Goal: Obtain resource: Obtain resource

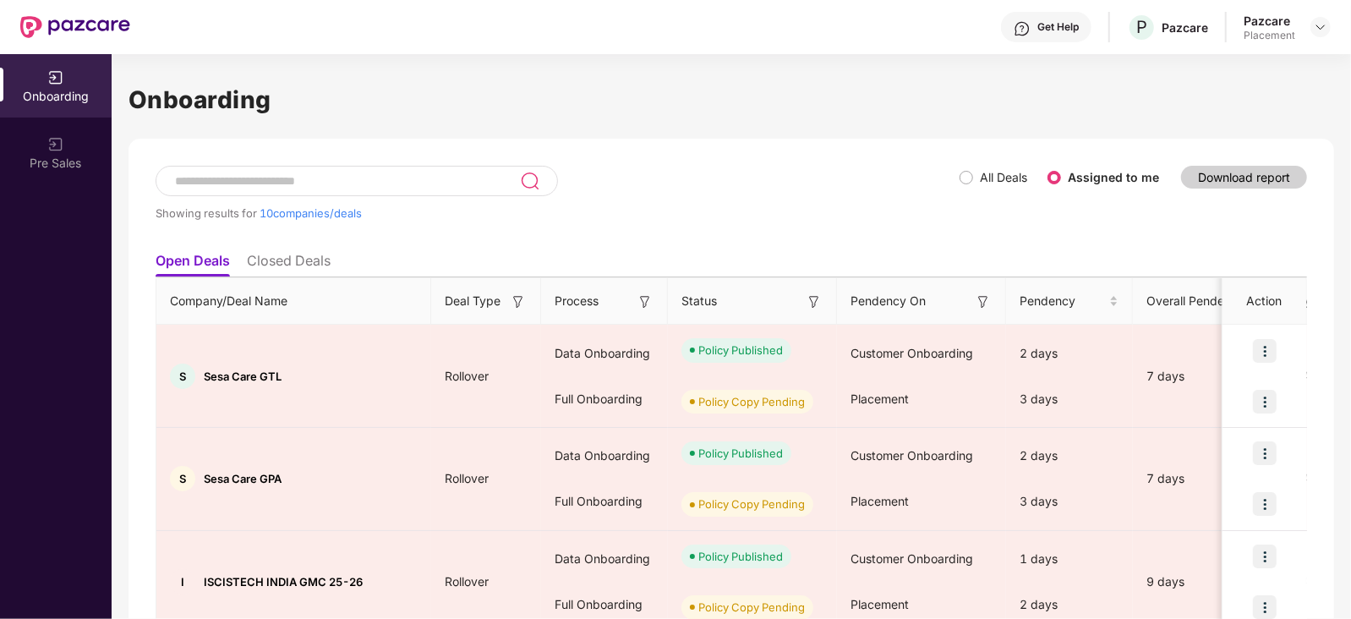
click at [976, 180] on span "All Deals" at bounding box center [1003, 177] width 61 height 19
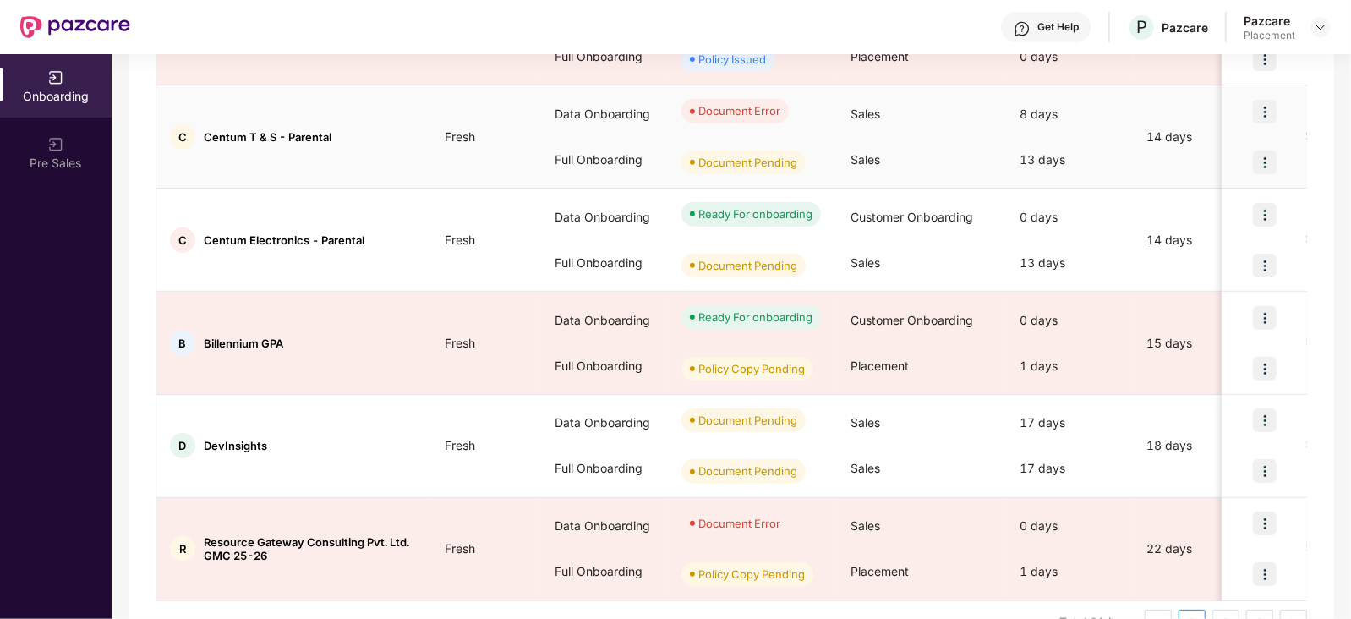
scroll to position [790, 0]
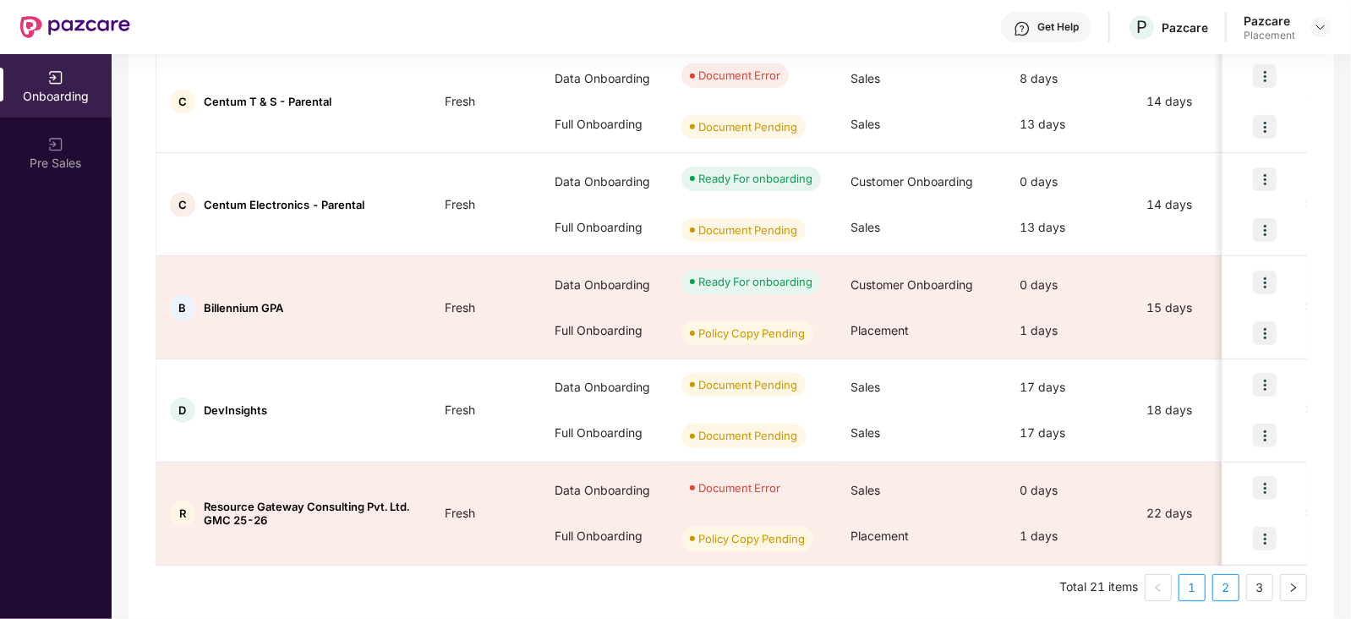
click at [1219, 590] on link "2" at bounding box center [1225, 587] width 25 height 25
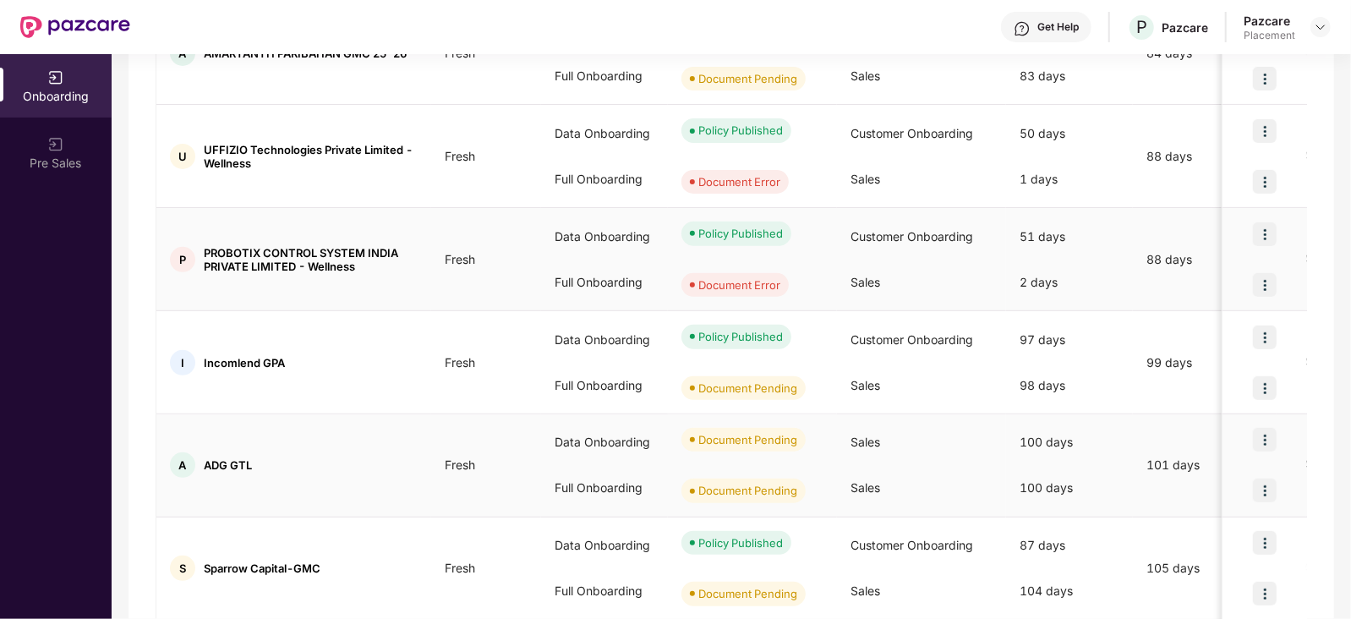
scroll to position [796, 0]
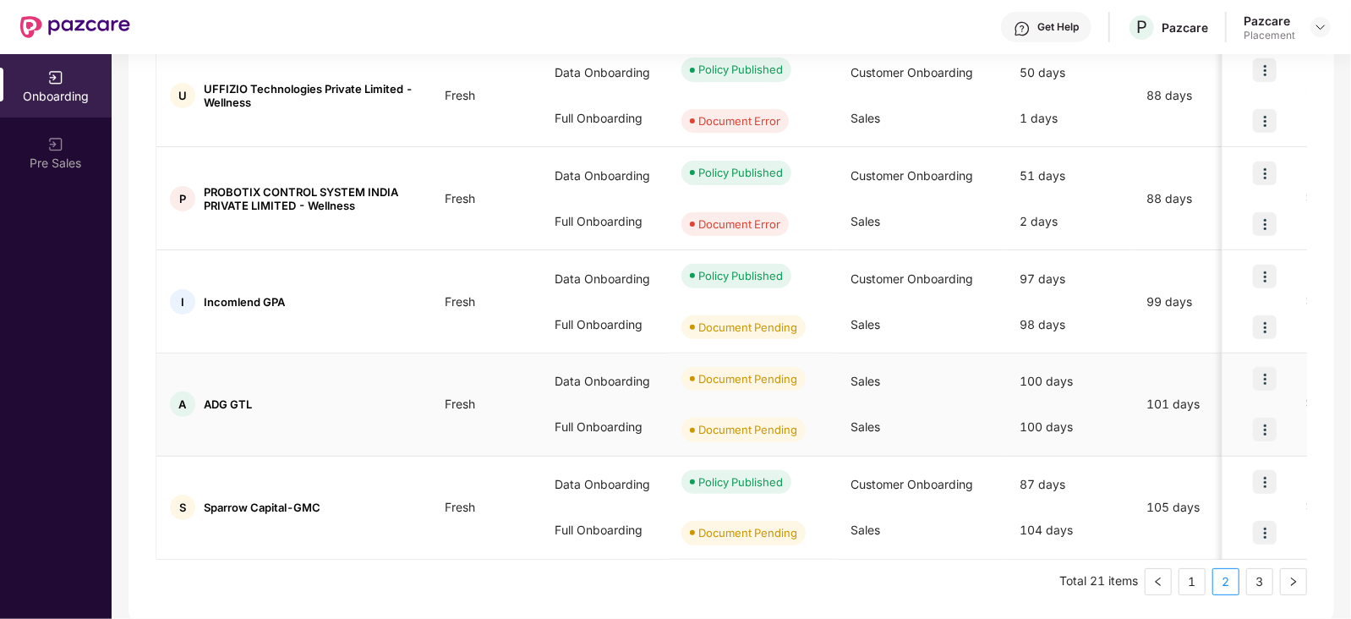
click at [1269, 427] on img at bounding box center [1265, 430] width 24 height 24
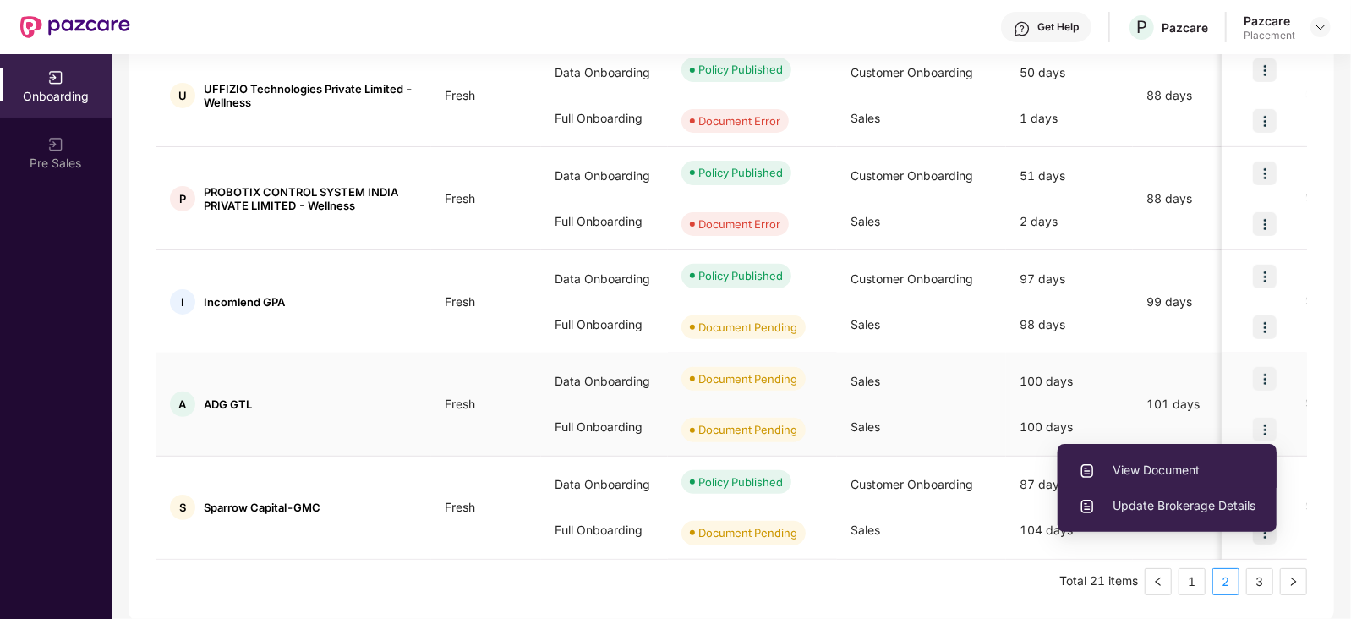
click at [1167, 461] on span "View Document" at bounding box center [1167, 470] width 177 height 19
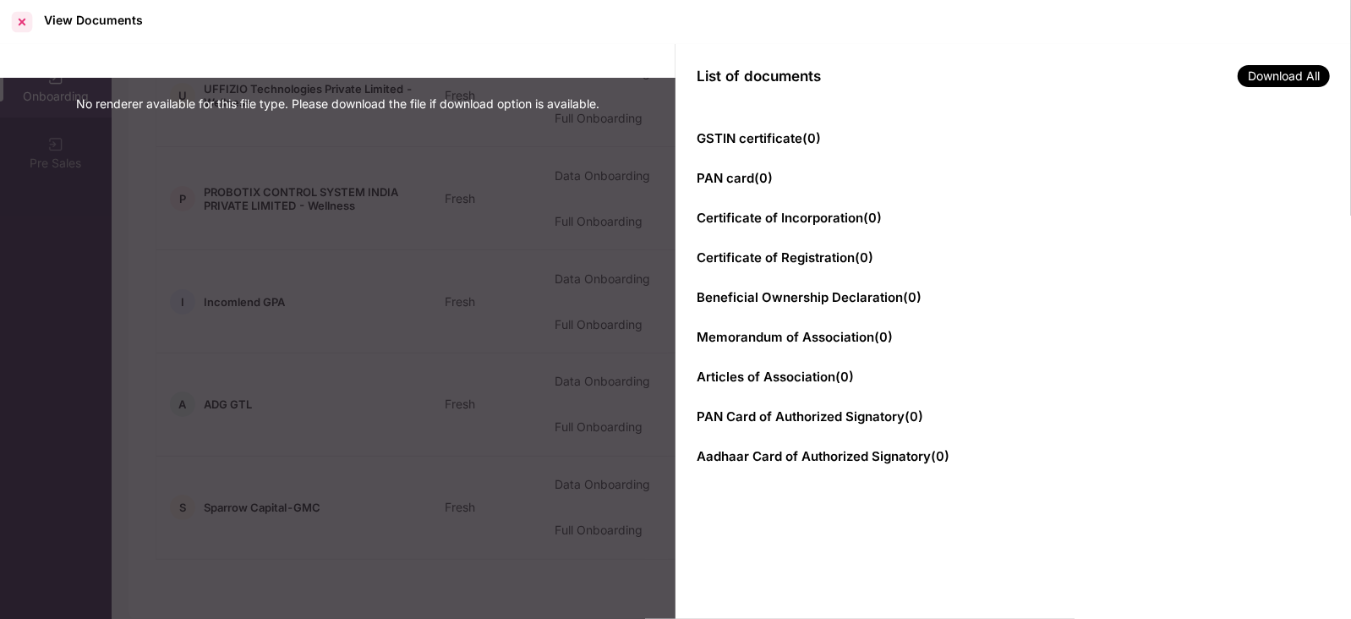
click at [19, 26] on div at bounding box center [21, 21] width 27 height 27
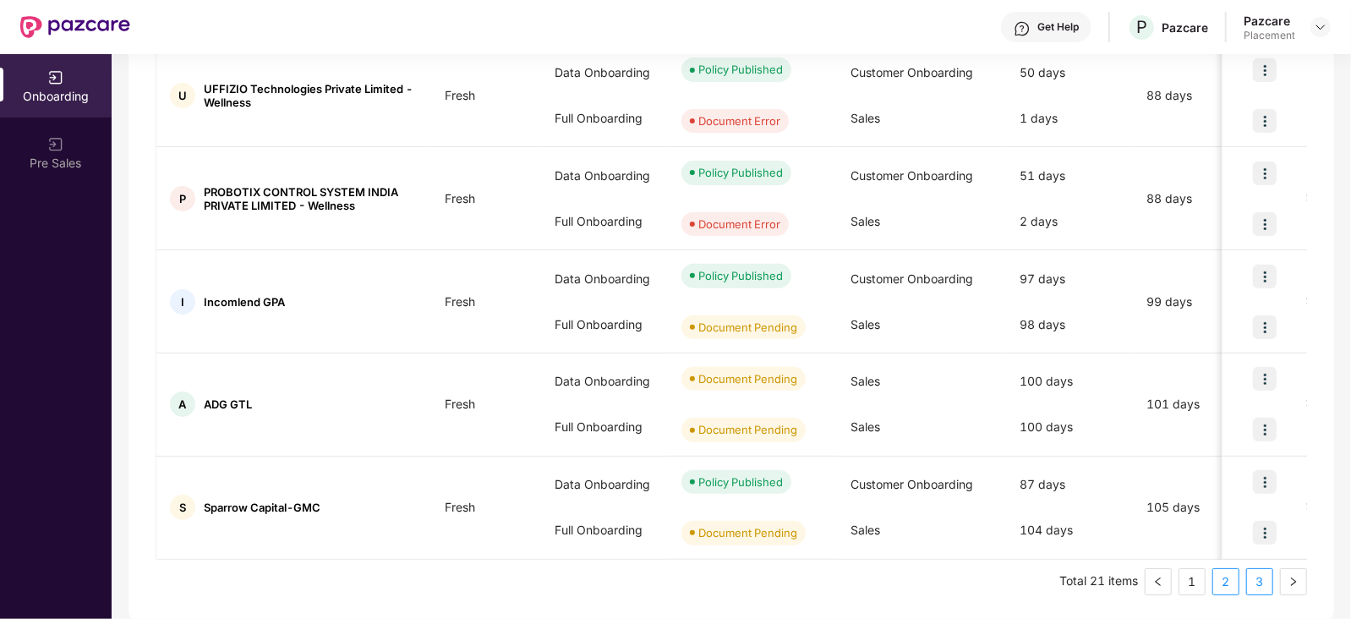
click at [1254, 573] on link "3" at bounding box center [1259, 581] width 25 height 25
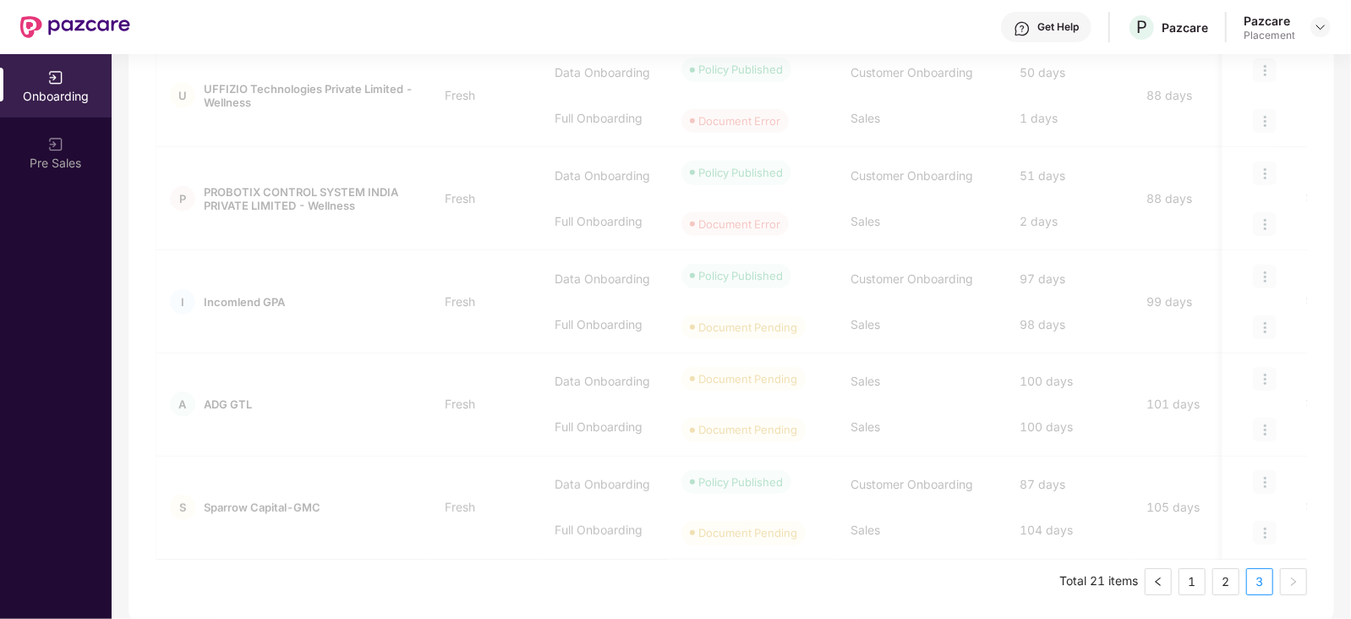
scroll to position [0, 0]
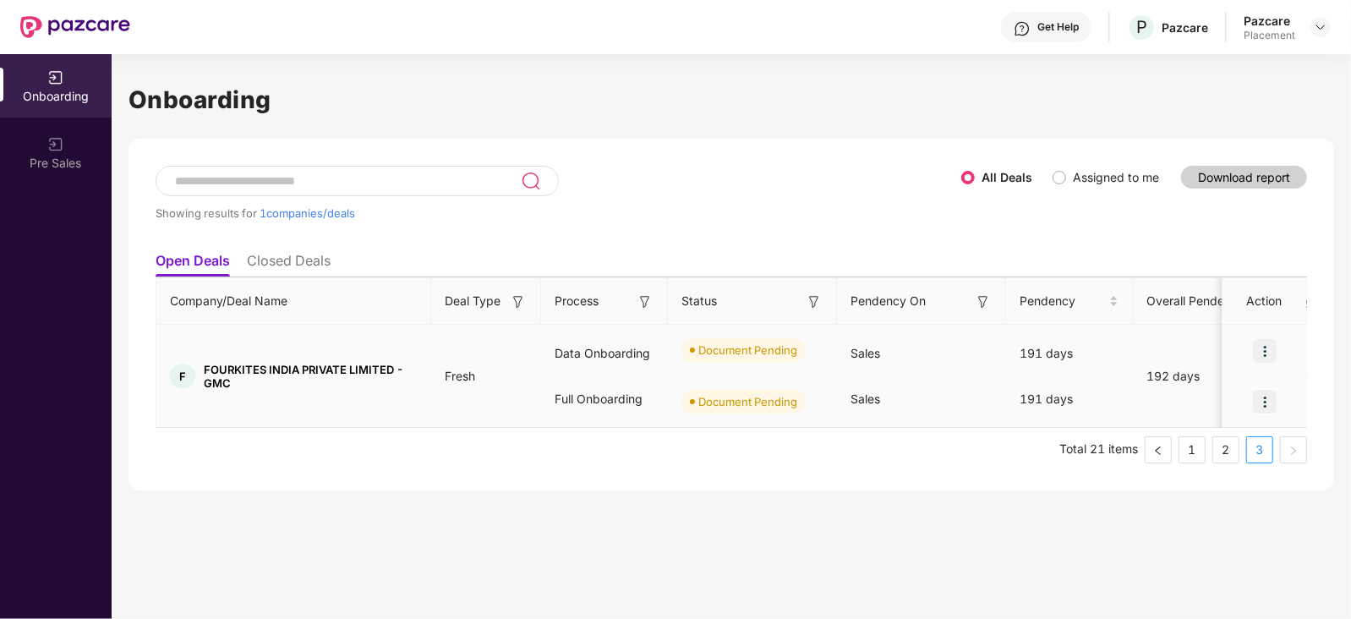
click at [1260, 403] on img at bounding box center [1265, 402] width 24 height 24
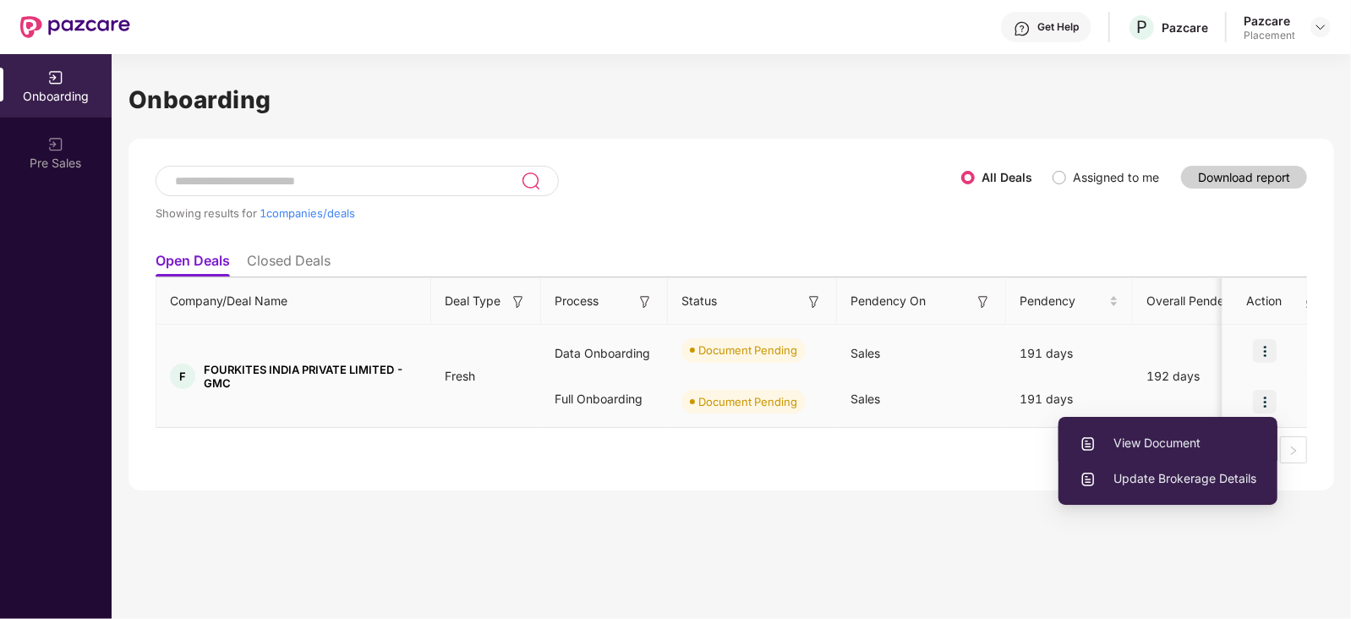
click at [1142, 446] on span "View Document" at bounding box center [1168, 443] width 177 height 19
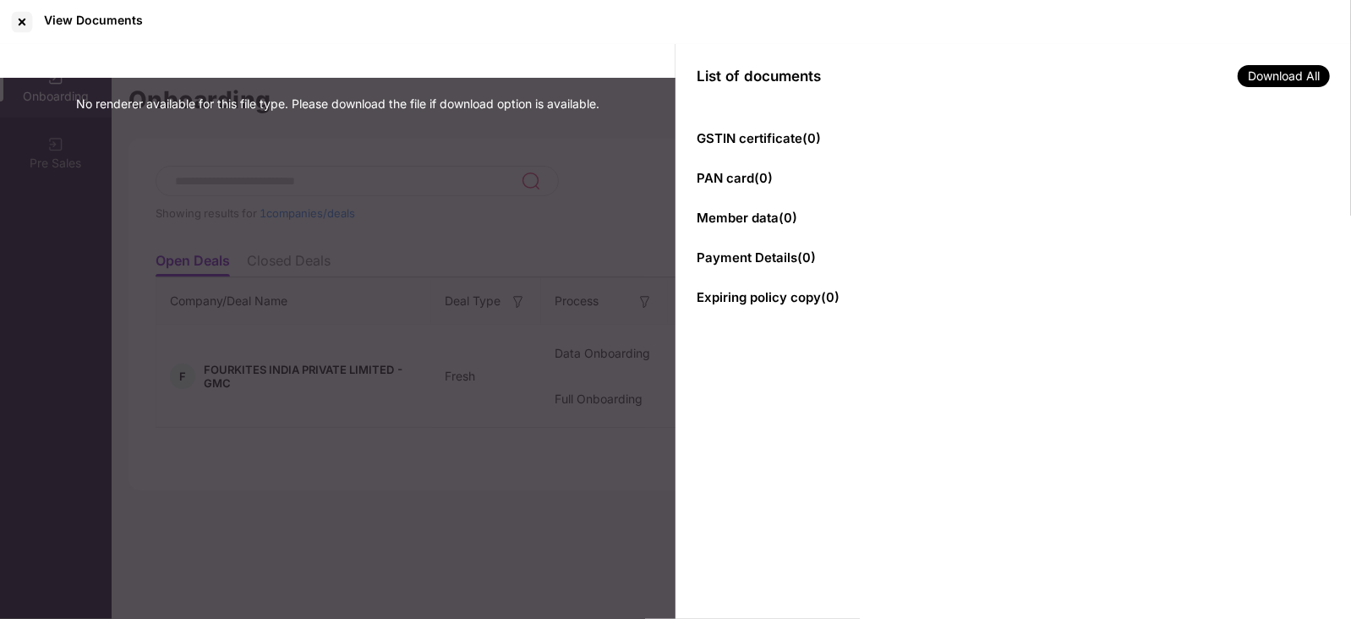
click at [612, 243] on div "No renderer available for this file type. Please download the file if download …" at bounding box center [338, 332] width 676 height 577
click at [28, 24] on div at bounding box center [21, 21] width 27 height 27
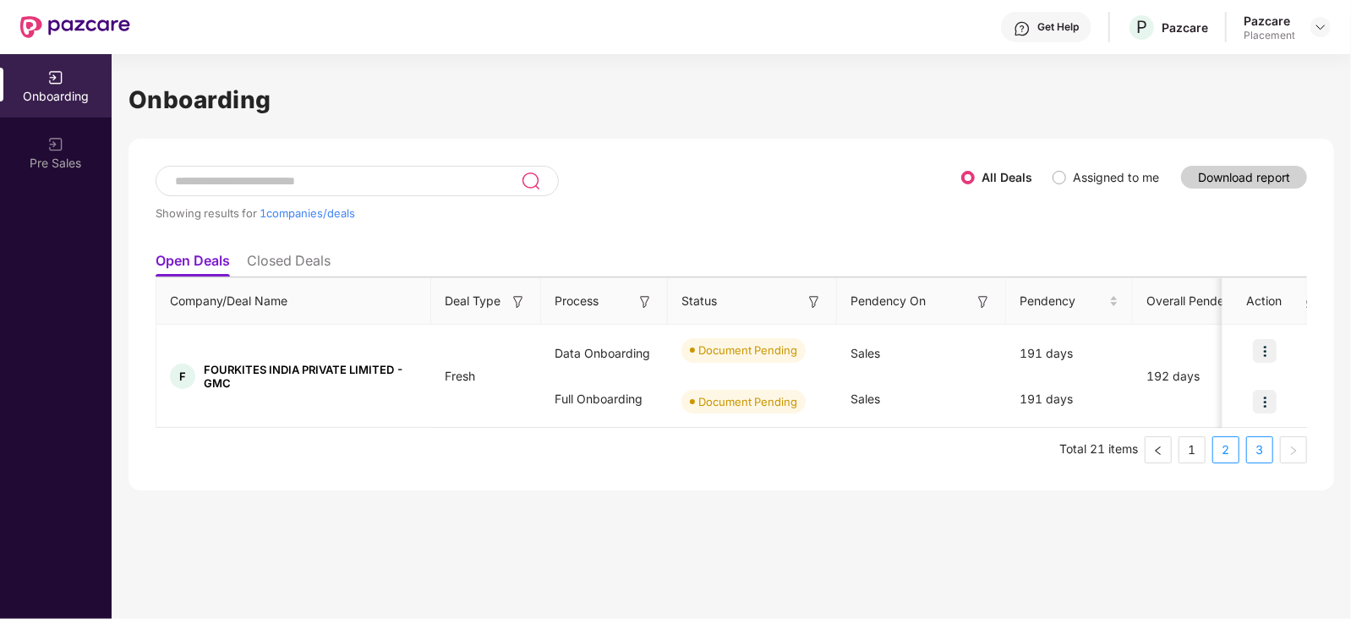
click at [1226, 446] on link "2" at bounding box center [1225, 449] width 25 height 25
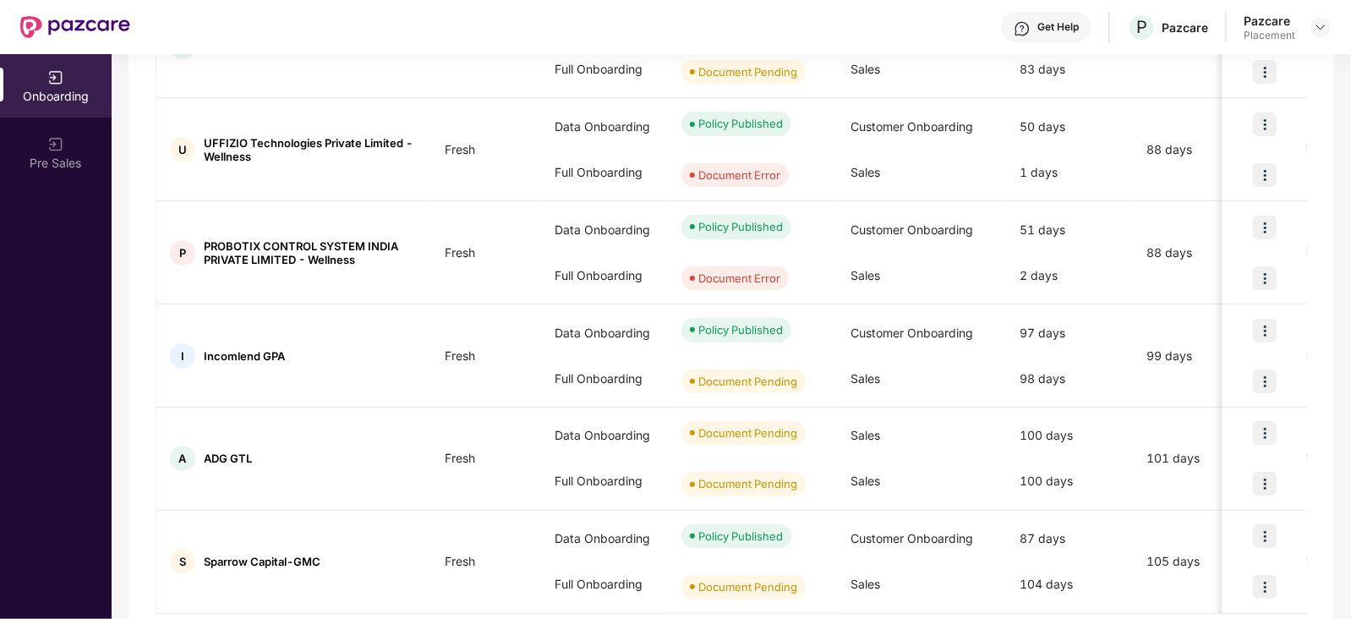
scroll to position [796, 0]
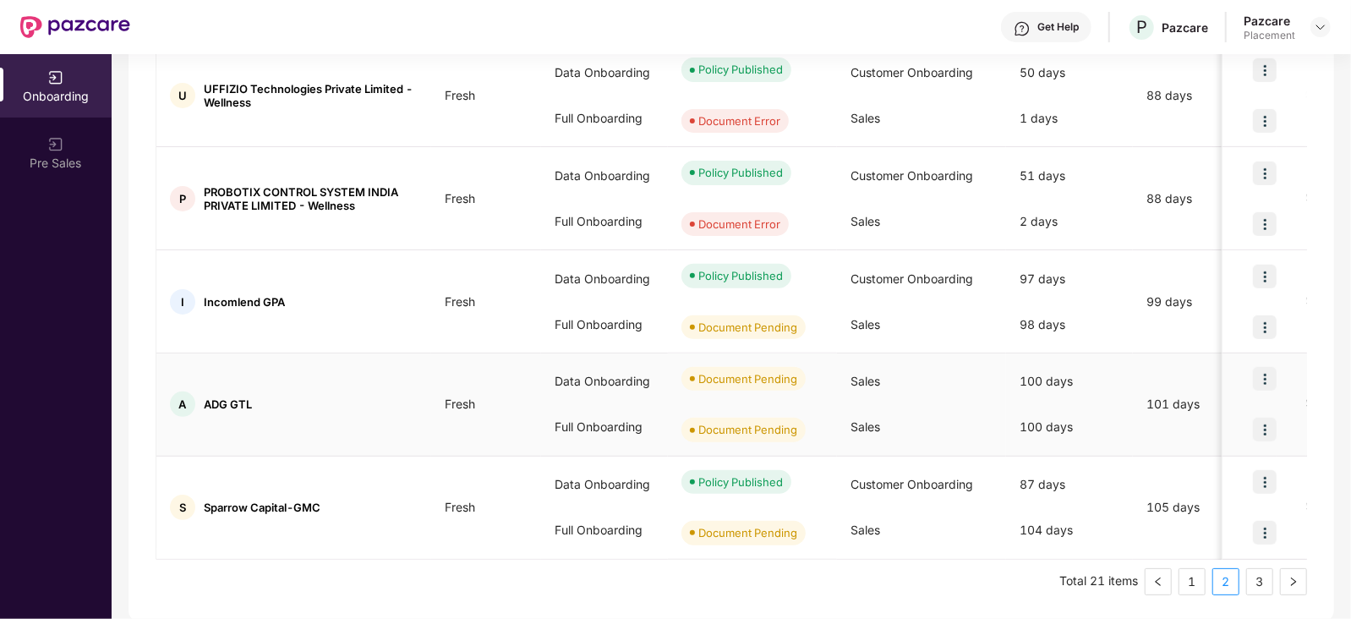
click at [1266, 422] on img at bounding box center [1265, 430] width 24 height 24
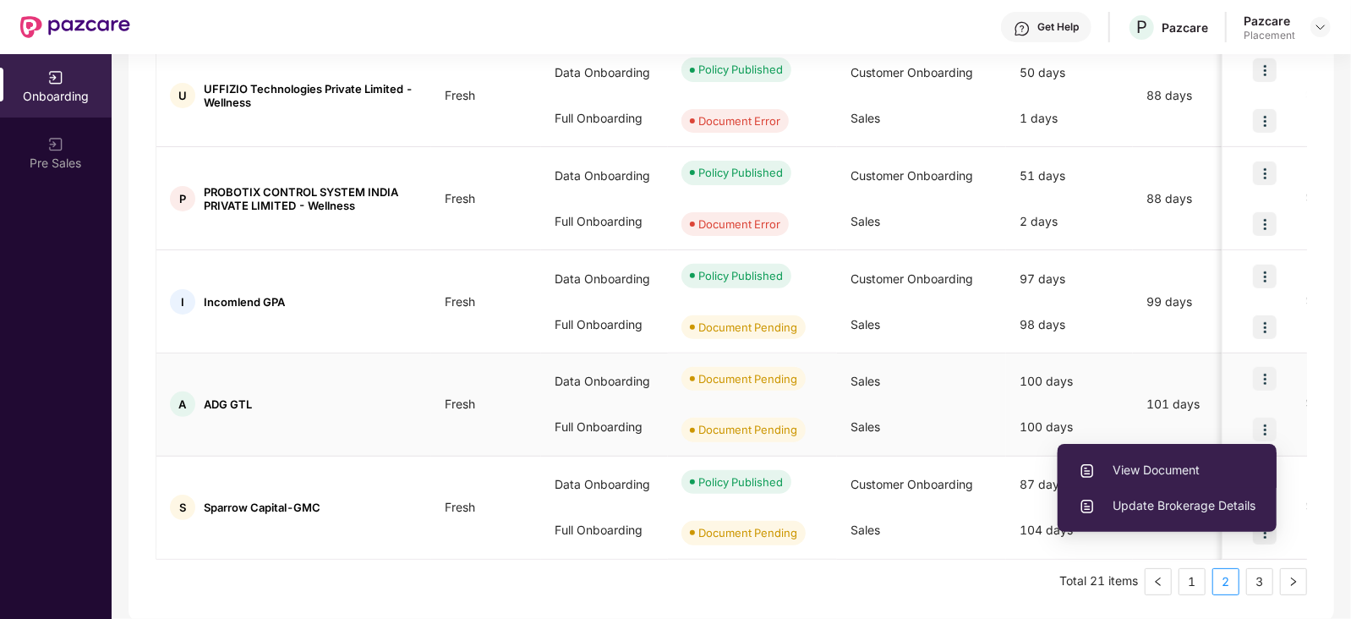
click at [1199, 471] on span "View Document" at bounding box center [1167, 470] width 177 height 19
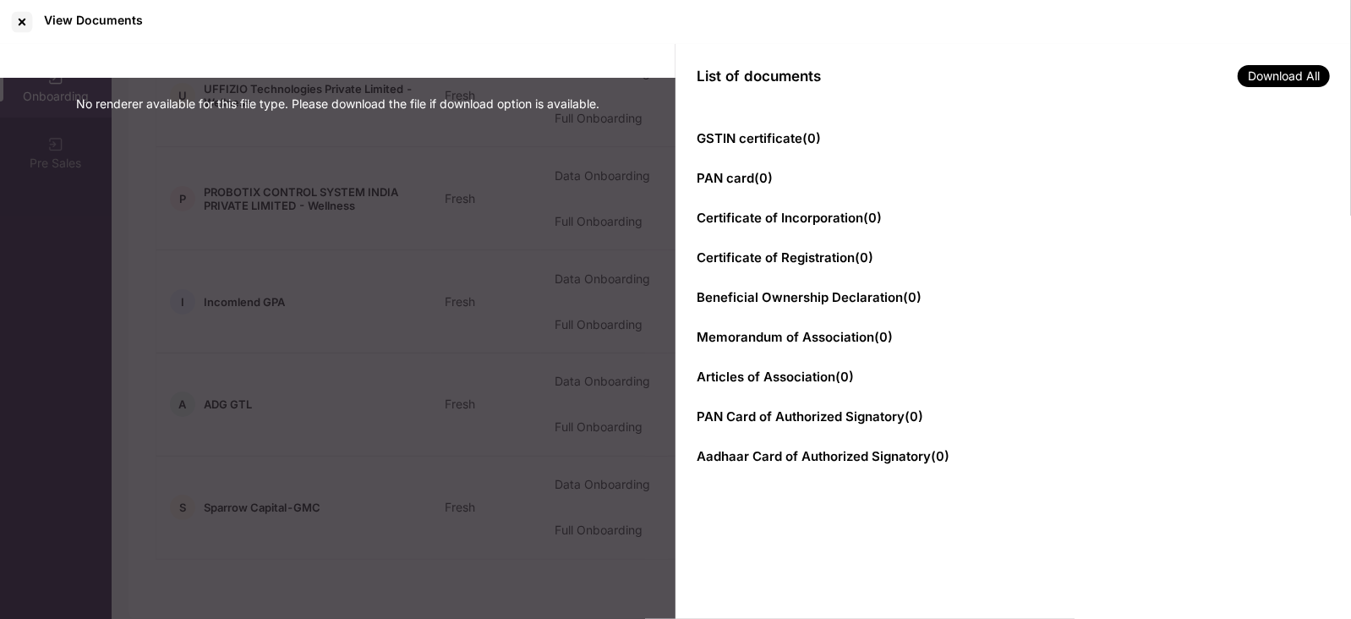
click at [613, 348] on div "No renderer available for this file type. Please download the file if download …" at bounding box center [338, 332] width 676 height 577
click at [17, 19] on div at bounding box center [21, 21] width 27 height 27
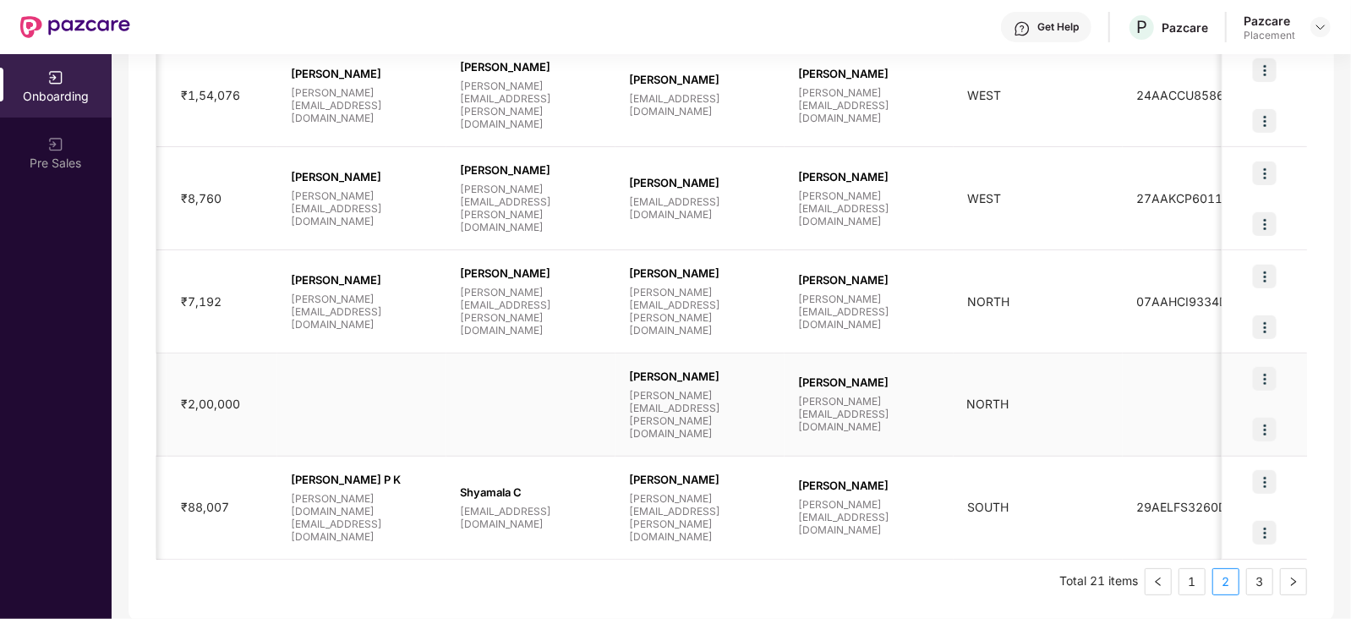
scroll to position [0, 1238]
click at [1259, 428] on img at bounding box center [1265, 430] width 24 height 24
